Goal: Check status: Check status

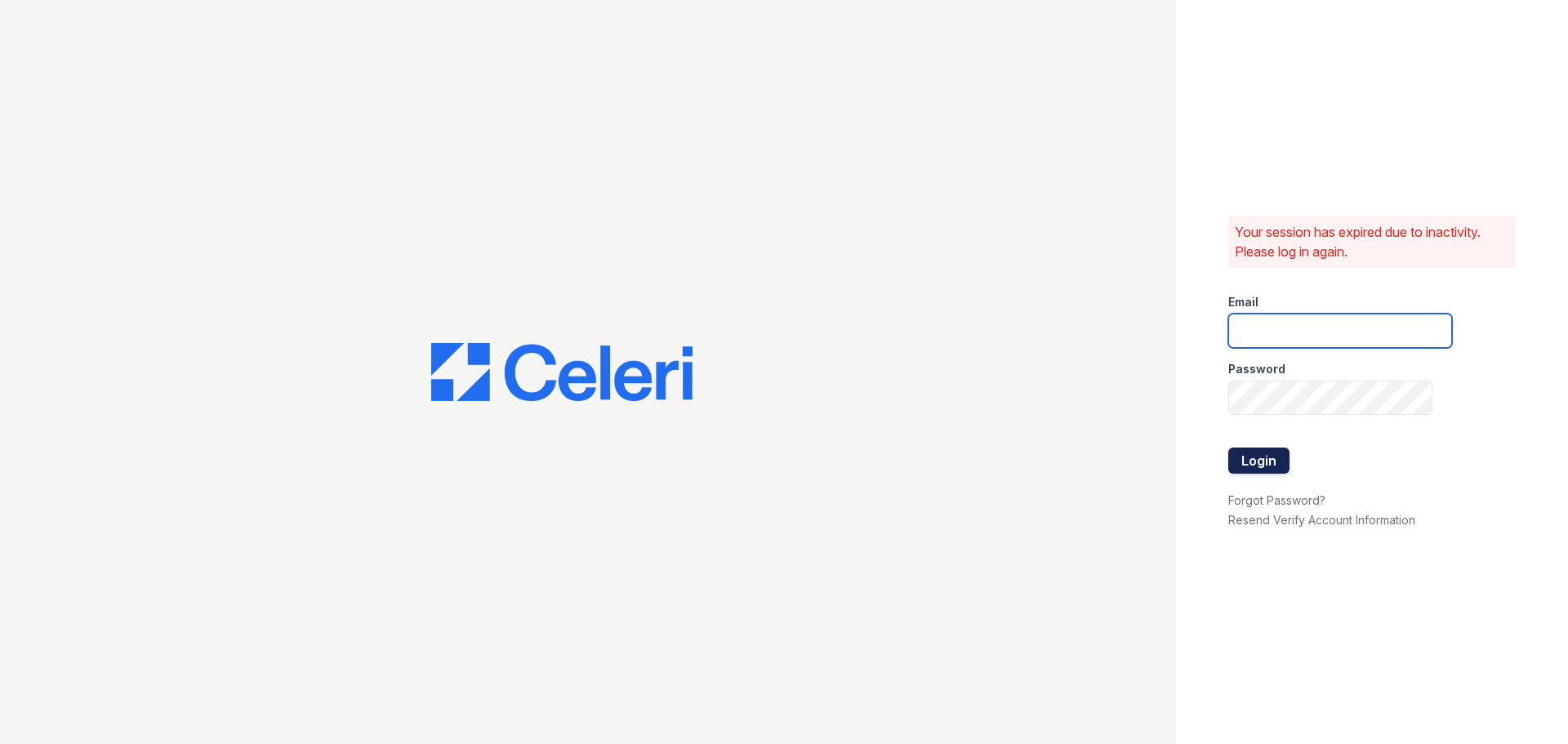
type input "aduran@trinity-pm.com"
click at [1247, 467] on button "Login" at bounding box center [1259, 460] width 61 height 26
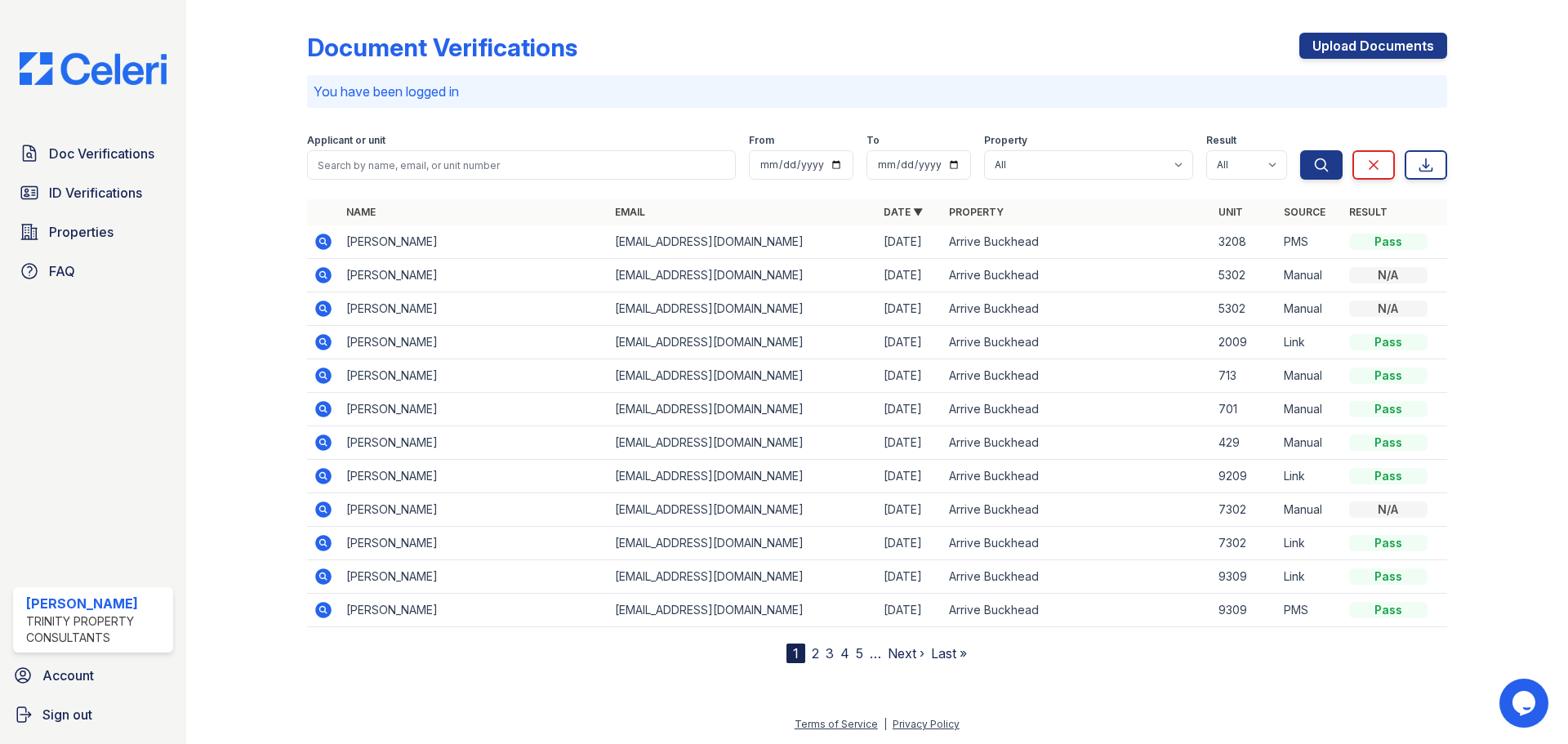
click at [324, 239] on icon at bounding box center [322, 240] width 4 height 4
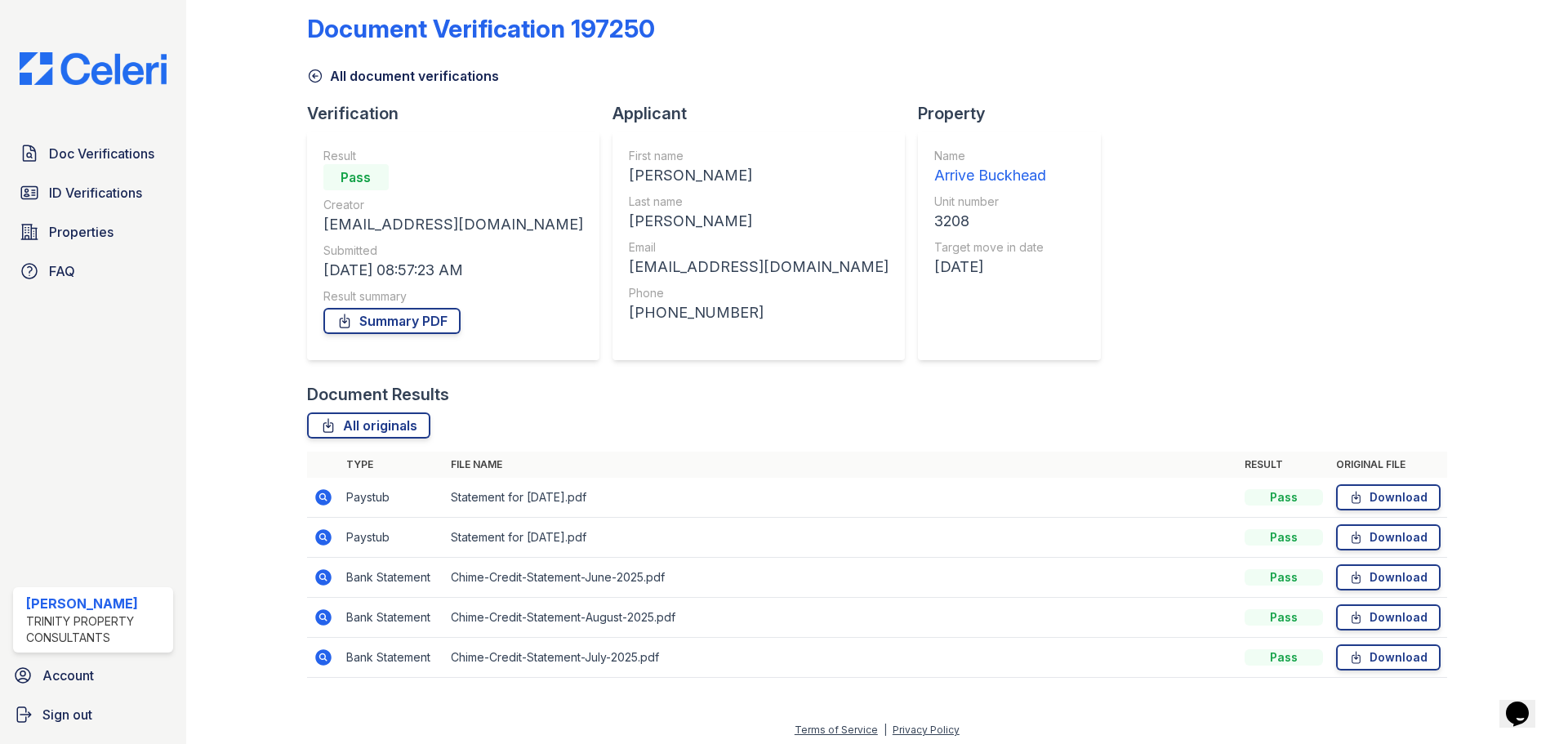
scroll to position [25, 0]
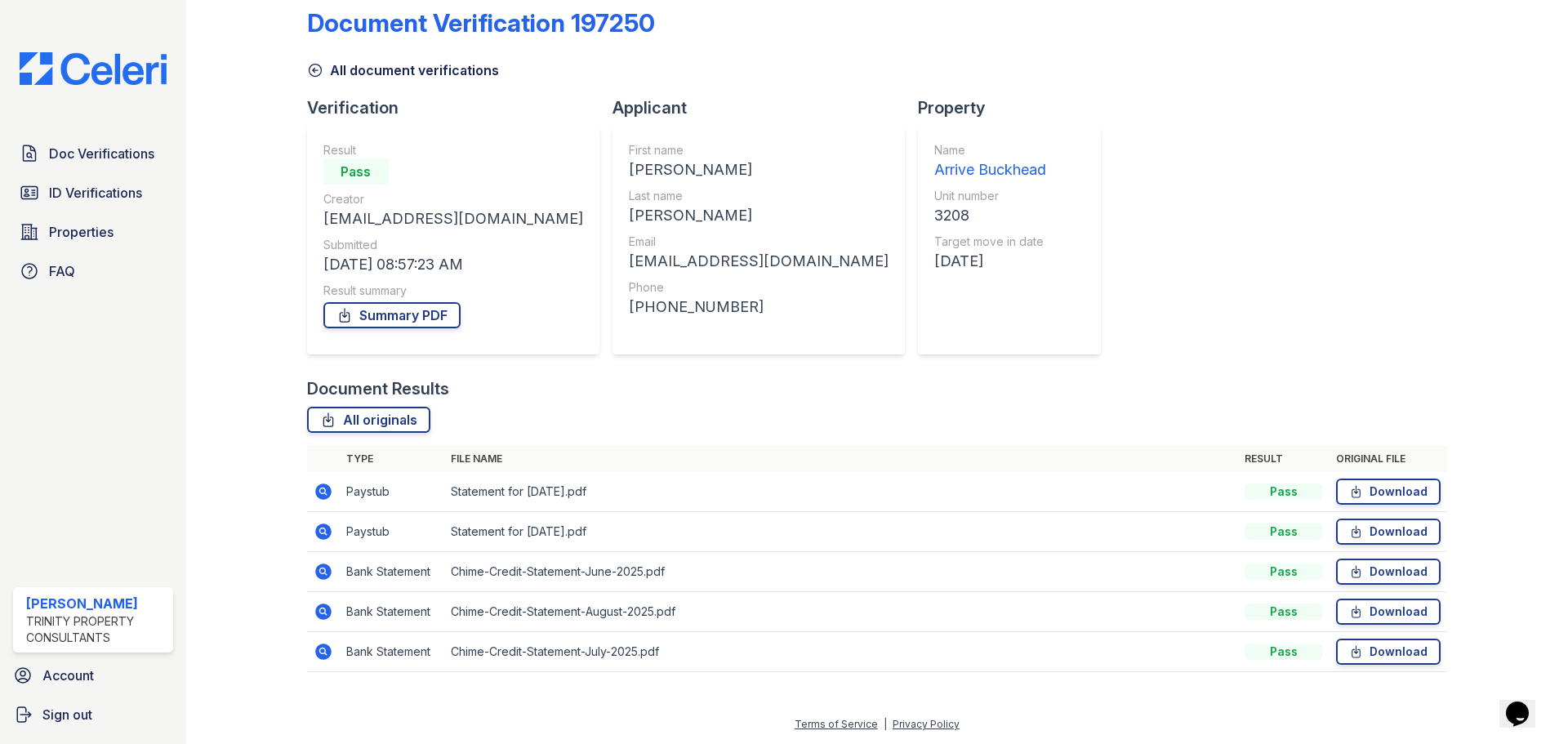
click at [314, 69] on icon at bounding box center [315, 70] width 16 height 16
